Goal: Information Seeking & Learning: Learn about a topic

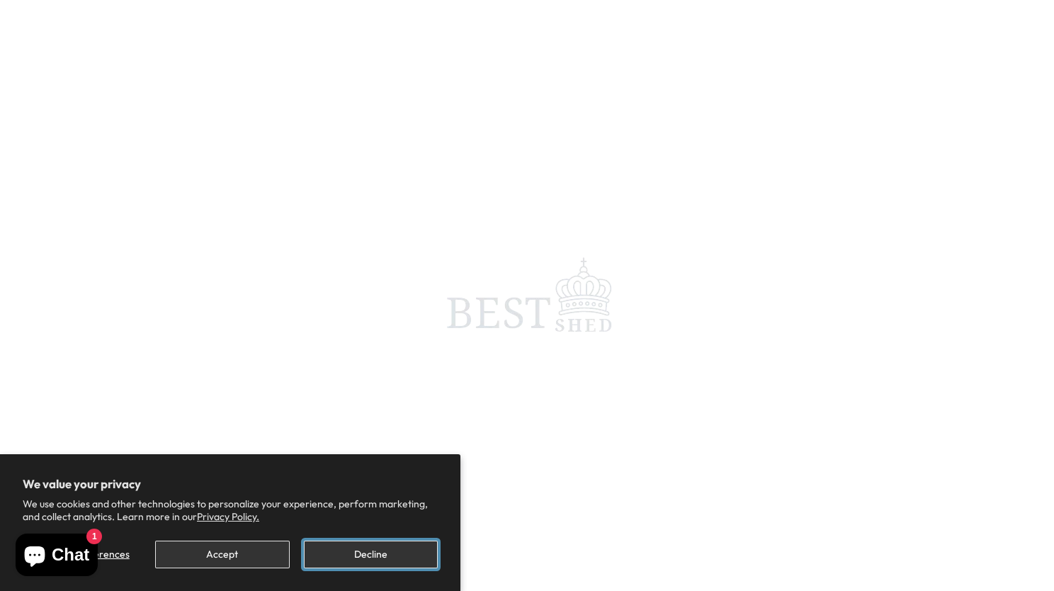
click at [386, 560] on button "Decline" at bounding box center [371, 554] width 134 height 28
click at [366, 564] on button "Decline" at bounding box center [371, 554] width 134 height 28
click at [373, 556] on button "Decline" at bounding box center [371, 554] width 134 height 28
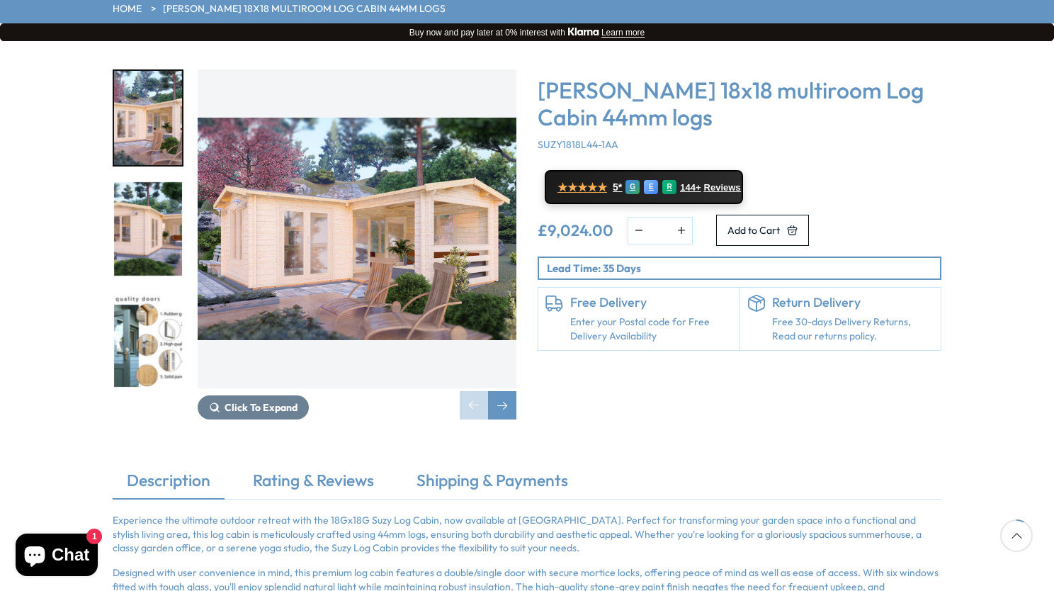
scroll to position [94, 0]
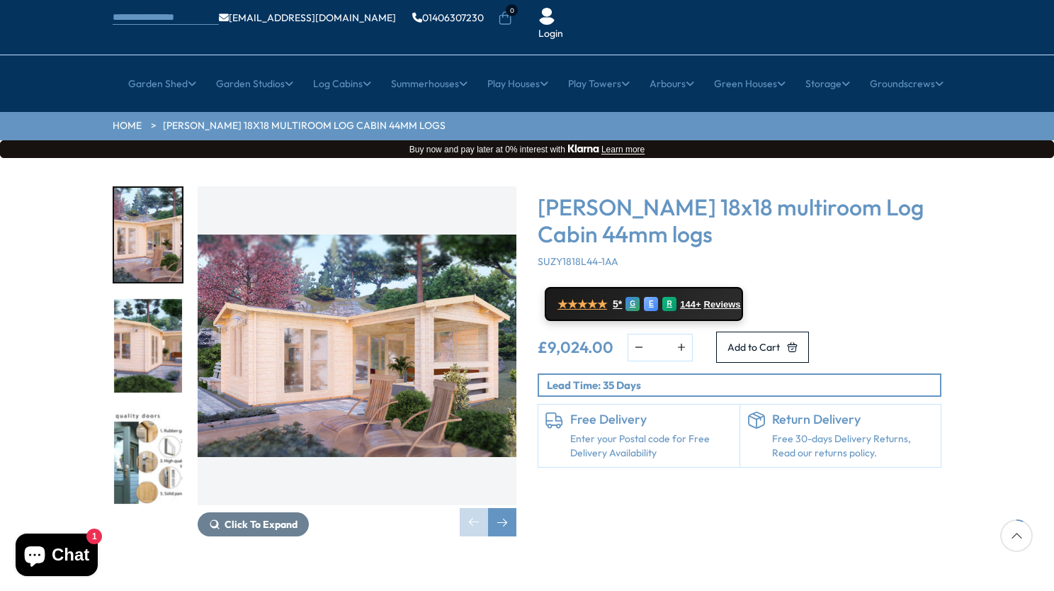
click at [344, 327] on img "1 / 7" at bounding box center [357, 345] width 319 height 319
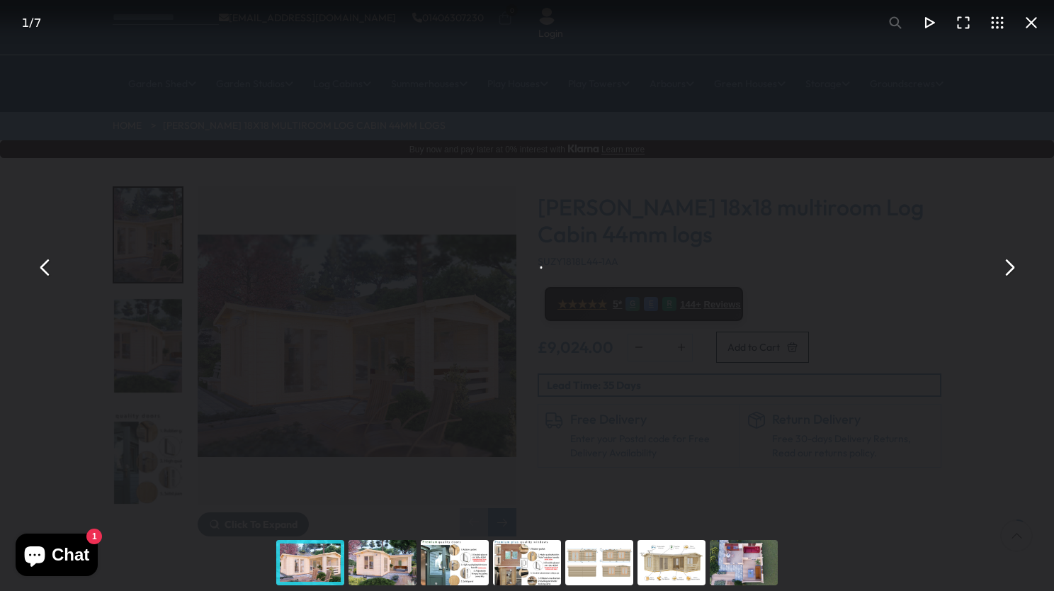
click at [1010, 265] on button "You can close this modal content with the ESC key" at bounding box center [1009, 267] width 34 height 34
click at [42, 268] on button "You can close this modal content with the ESC key" at bounding box center [45, 267] width 34 height 34
click at [312, 576] on div "You can close this modal content with the ESC key" at bounding box center [310, 562] width 72 height 57
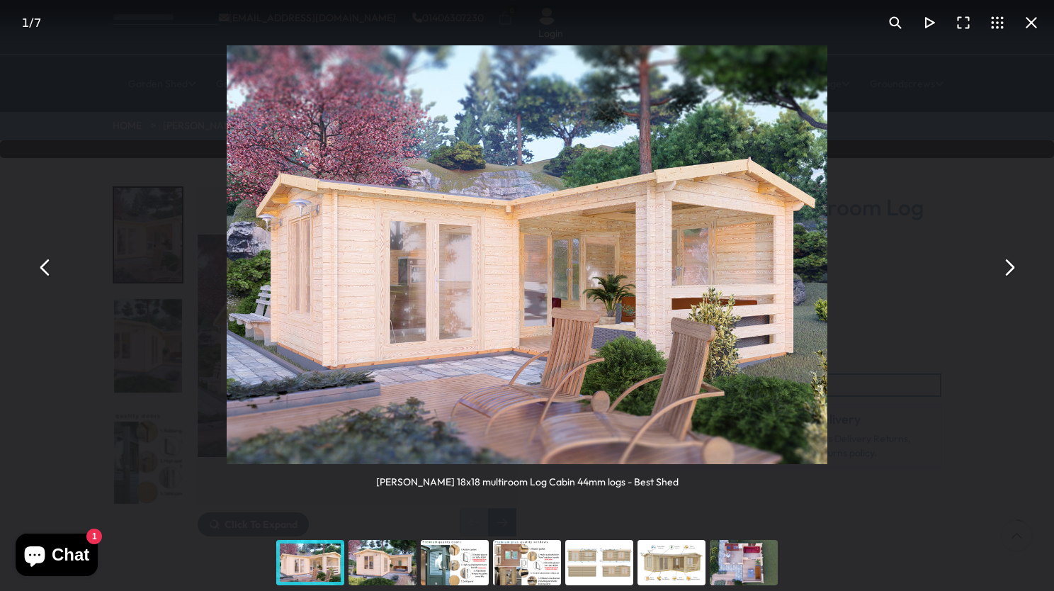
click at [1008, 266] on button "You can close this modal content with the ESC key" at bounding box center [1009, 267] width 34 height 34
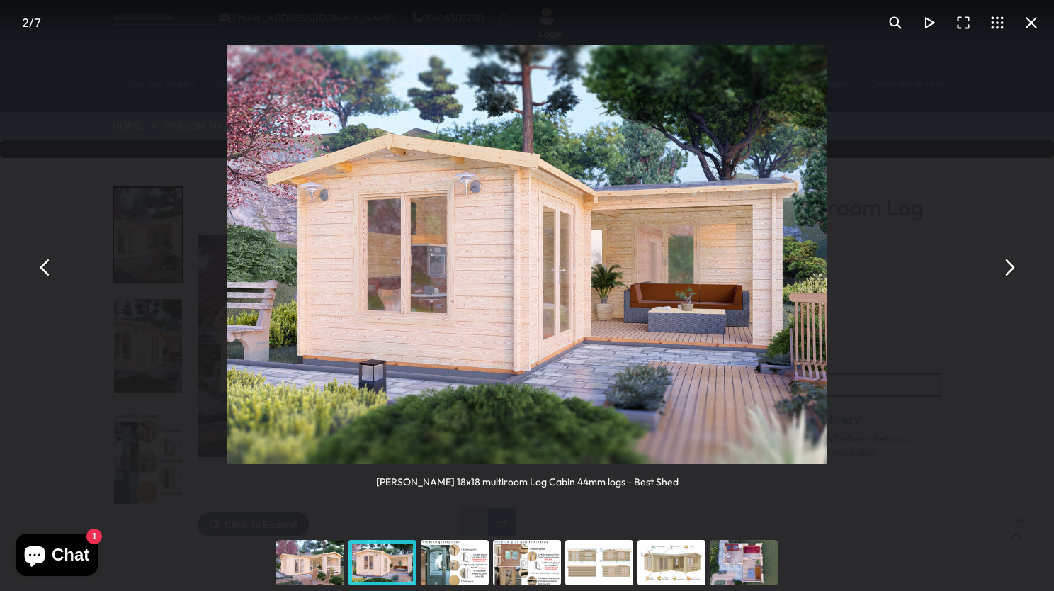
click at [1008, 266] on button "You can close this modal content with the ESC key" at bounding box center [1009, 267] width 34 height 34
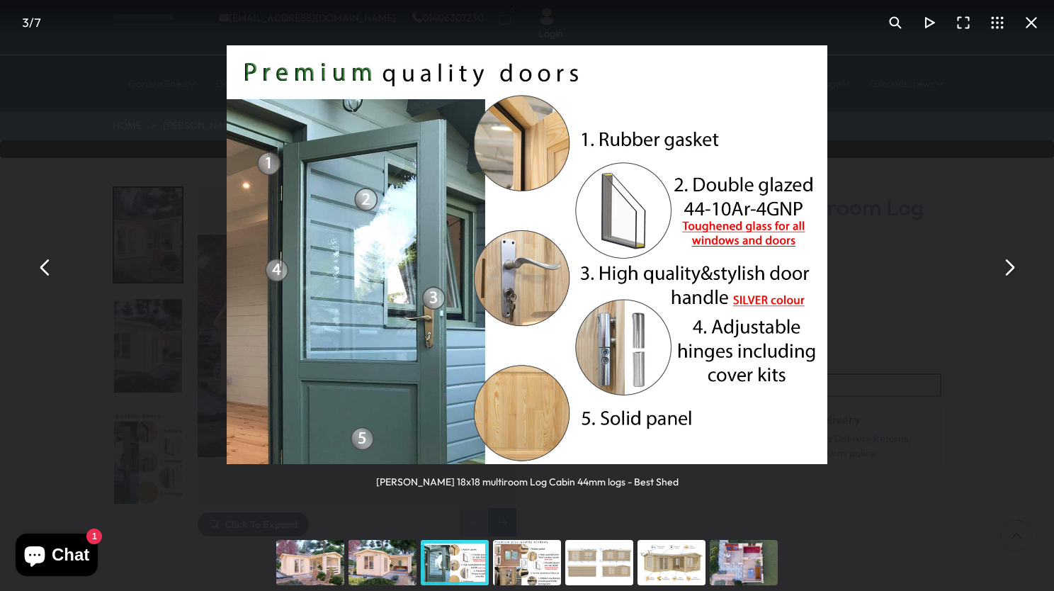
click at [1008, 266] on button "You can close this modal content with the ESC key" at bounding box center [1009, 267] width 34 height 34
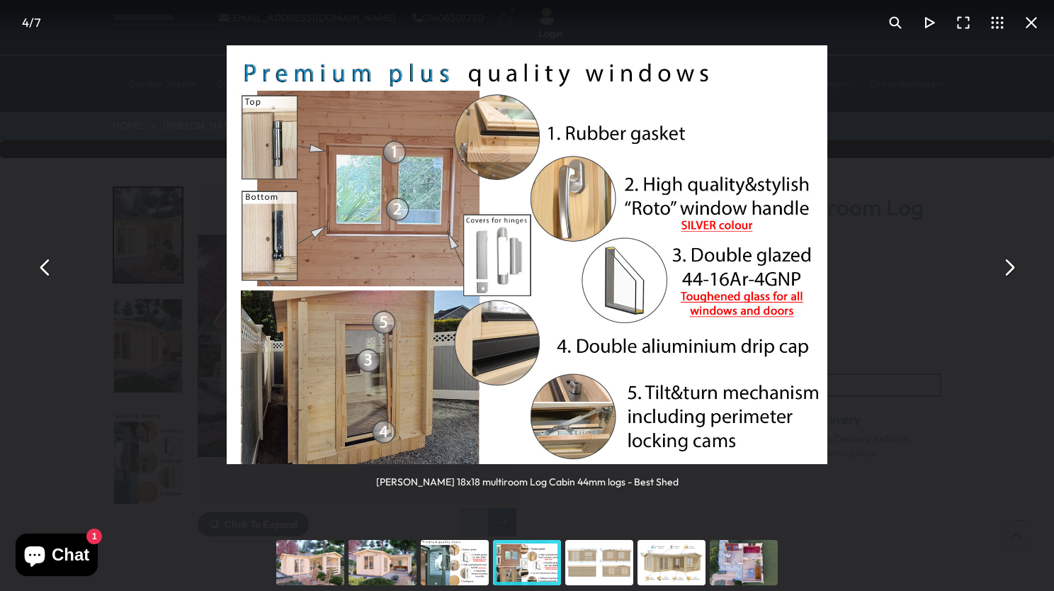
click at [1008, 266] on button "You can close this modal content with the ESC key" at bounding box center [1009, 267] width 34 height 34
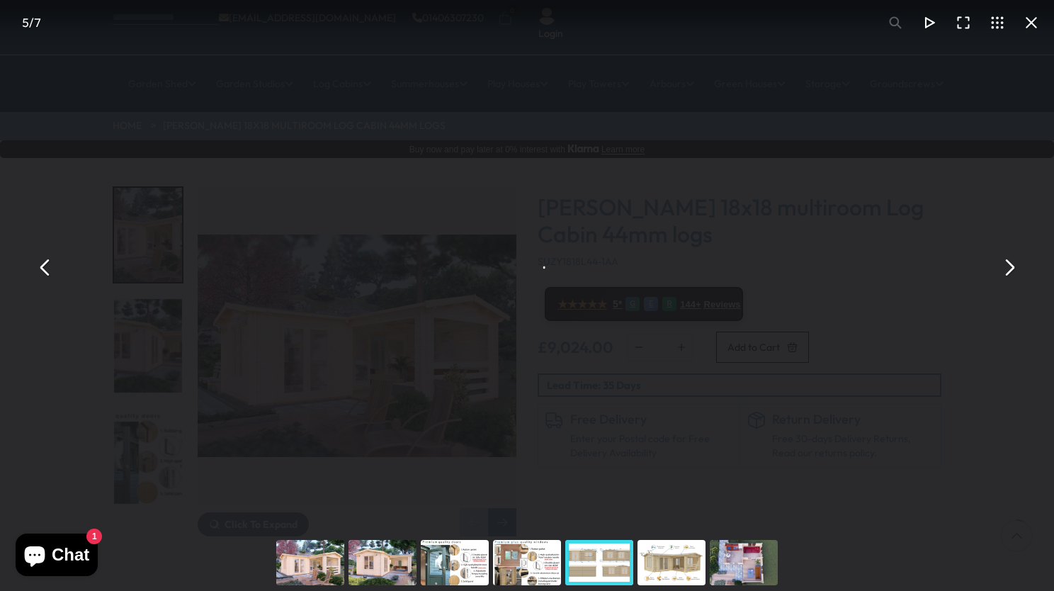
click at [1008, 266] on button "You can close this modal content with the ESC key" at bounding box center [1009, 267] width 34 height 34
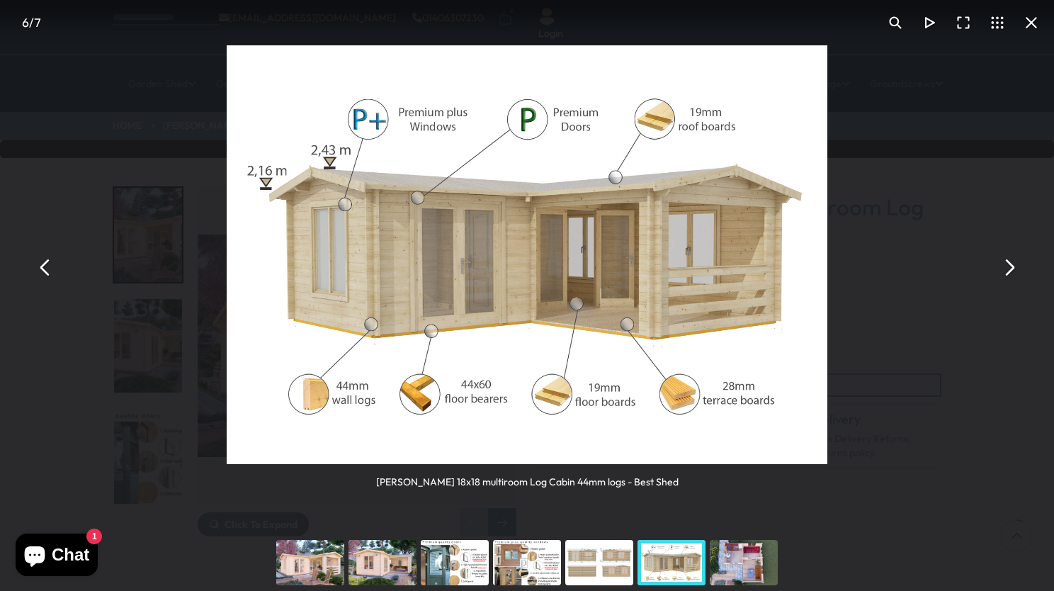
click at [387, 571] on div "You can close this modal content with the ESC key" at bounding box center [382, 562] width 72 height 57
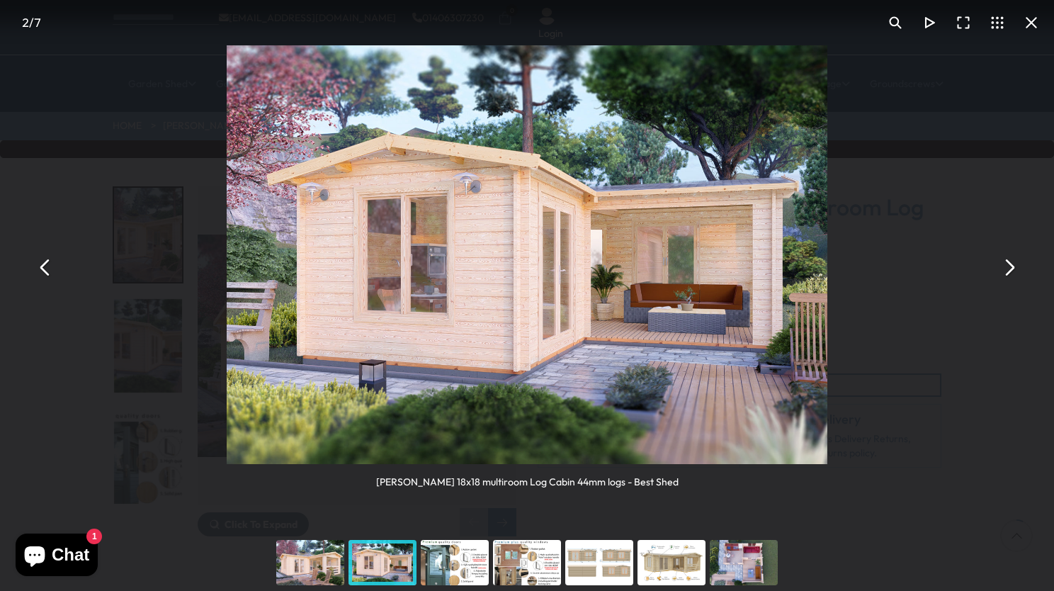
click at [443, 565] on div "You can close this modal content with the ESC key" at bounding box center [455, 562] width 72 height 57
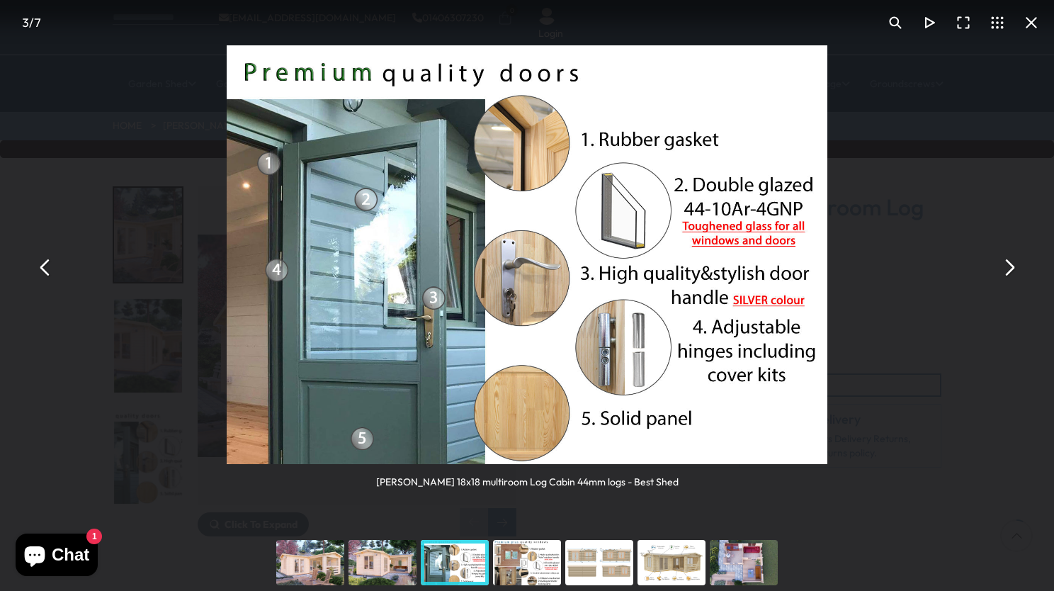
click at [520, 557] on div "You can close this modal content with the ESC key" at bounding box center [527, 562] width 72 height 57
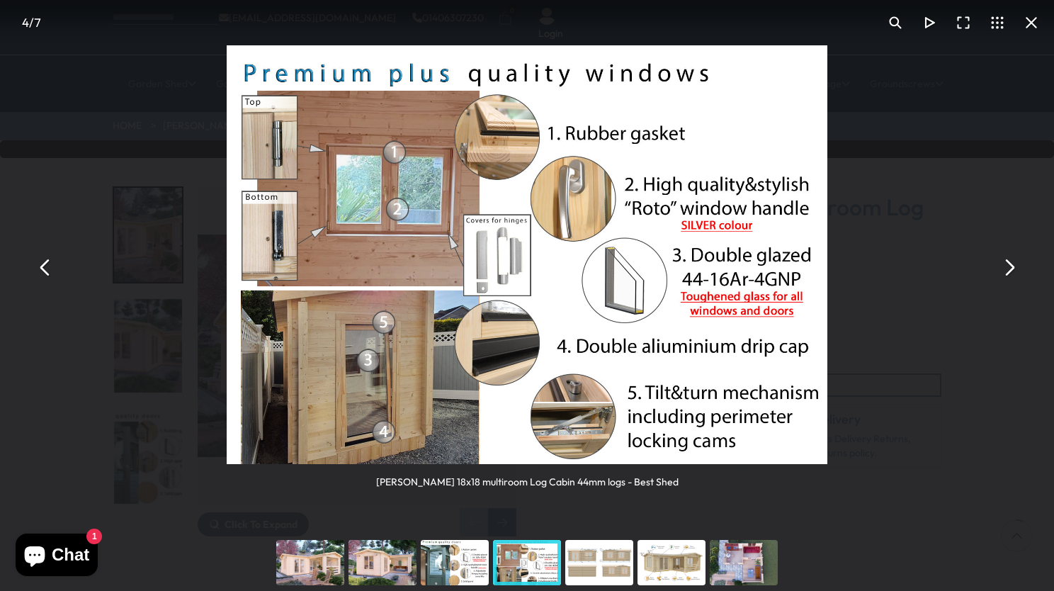
click at [589, 562] on div "You can close this modal content with the ESC key" at bounding box center [599, 562] width 72 height 57
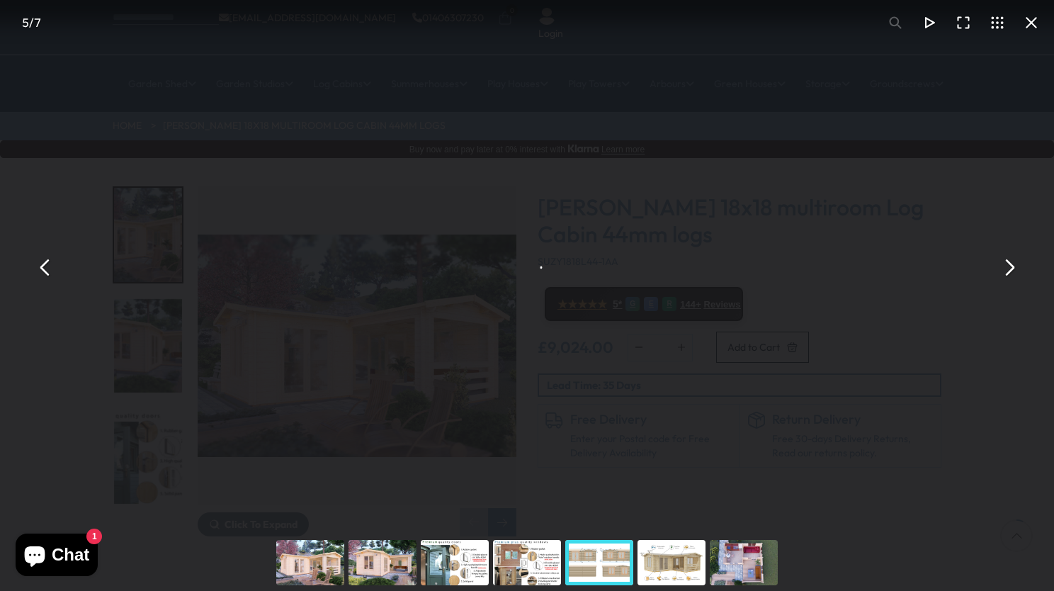
click at [612, 557] on div "You can close this modal content with the ESC key" at bounding box center [599, 562] width 72 height 57
click at [670, 567] on div "You can close this modal content with the ESC key" at bounding box center [671, 562] width 72 height 57
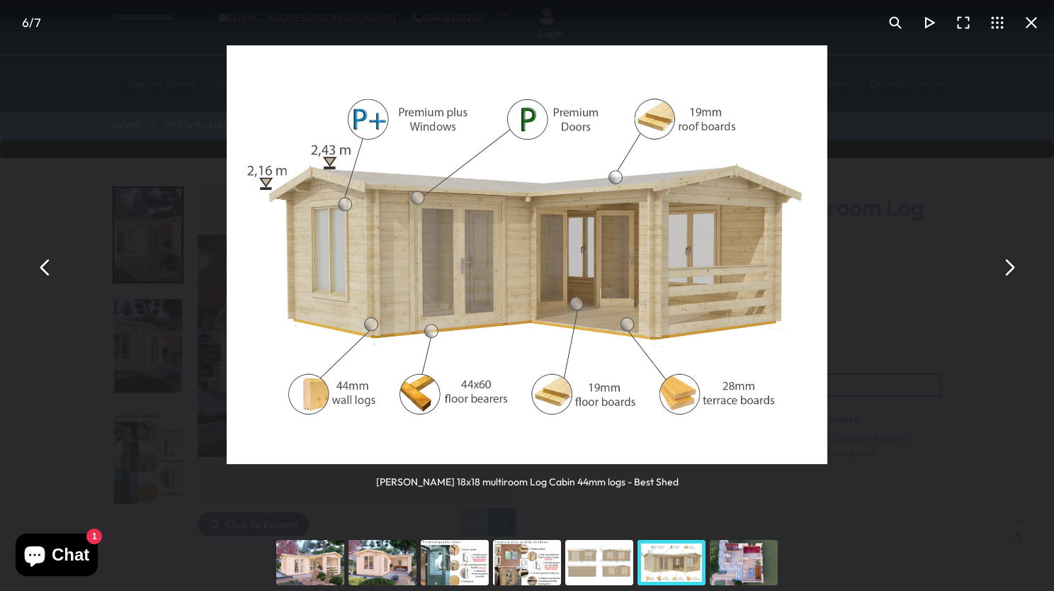
click at [723, 571] on div "You can close this modal content with the ESC key" at bounding box center [744, 562] width 72 height 57
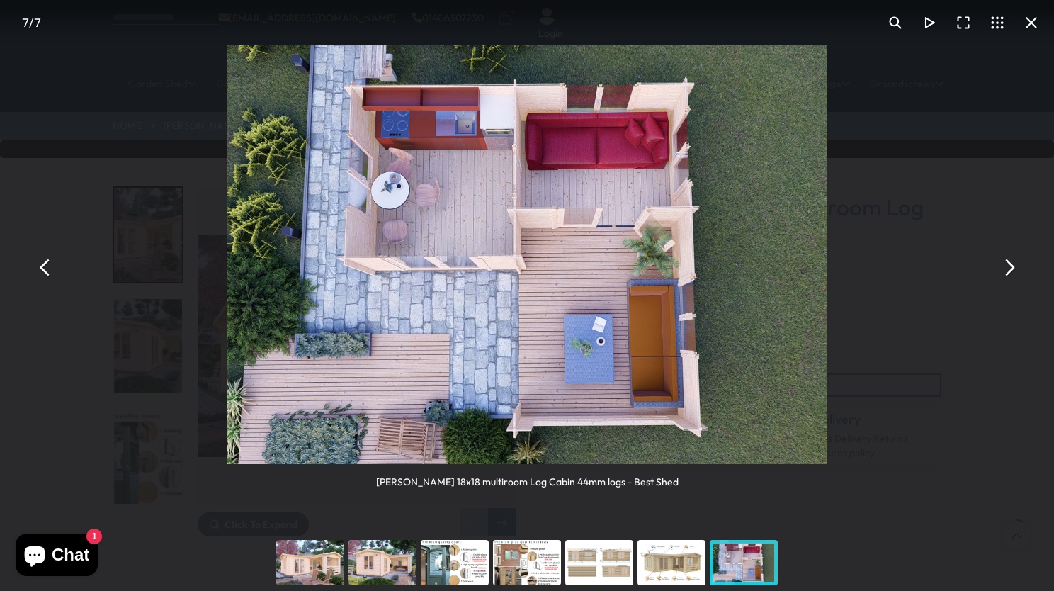
click at [1033, 13] on button "You can close this modal content with the ESC key" at bounding box center [1031, 23] width 34 height 34
